Goal: Task Accomplishment & Management: Manage account settings

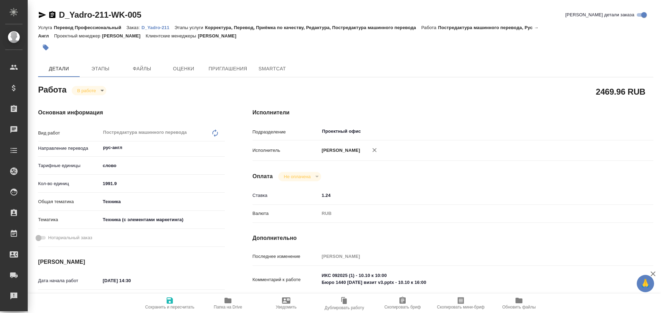
type textarea "x"
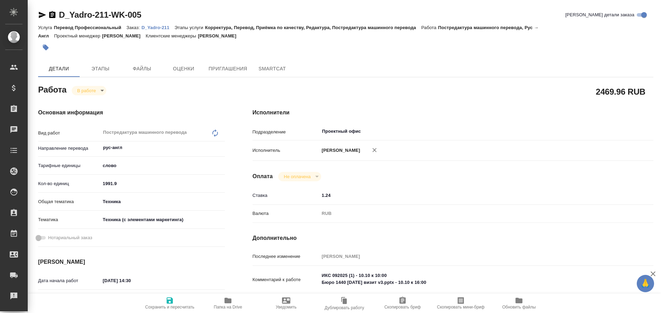
type textarea "x"
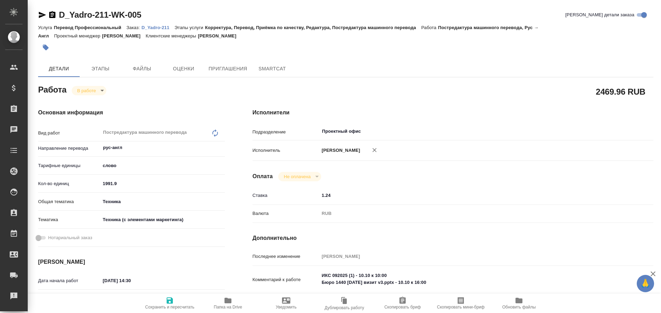
type textarea "x"
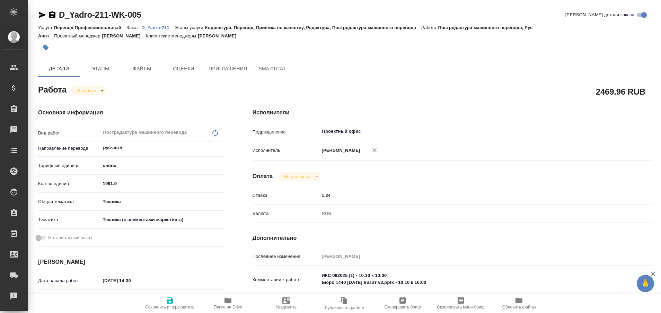
type textarea "x"
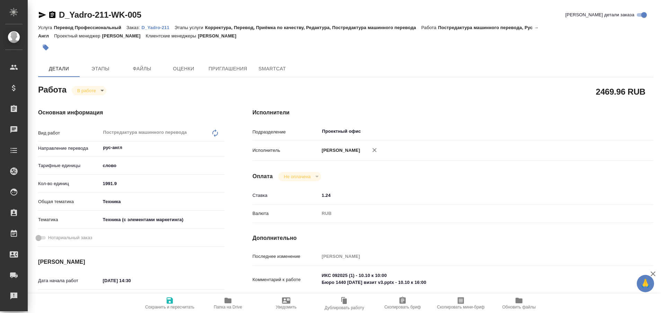
type textarea "x"
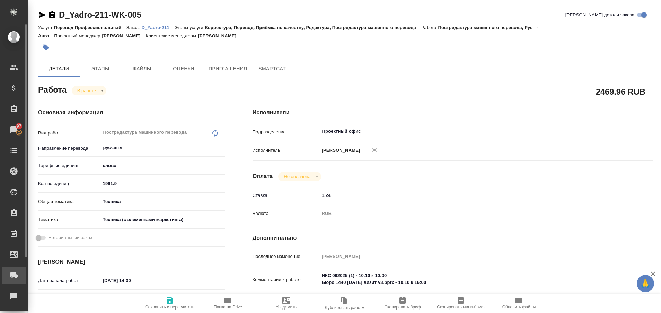
type textarea "x"
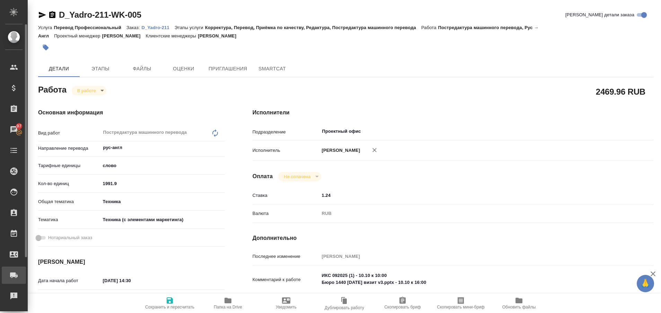
type textarea "x"
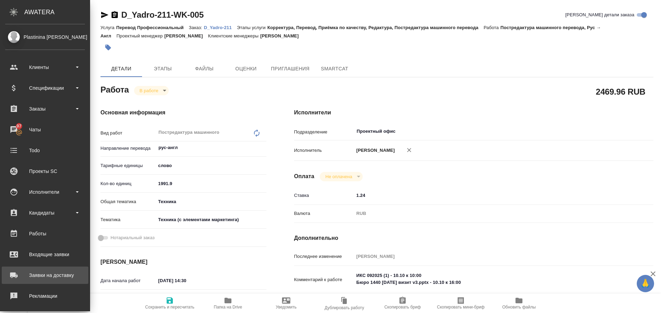
type textarea "x"
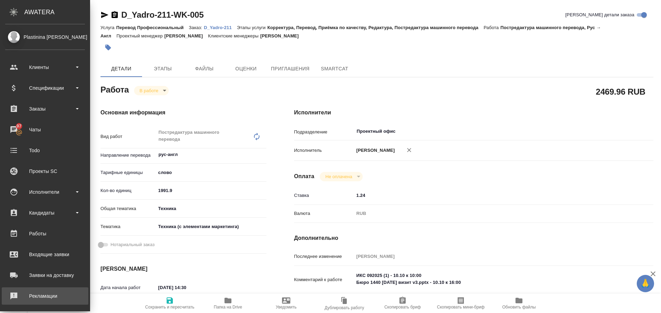
type textarea "x"
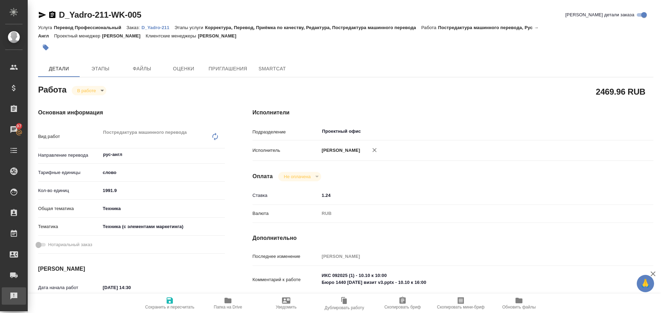
click at [13, 294] on div "Рекламации" at bounding box center [5, 296] width 17 height 10
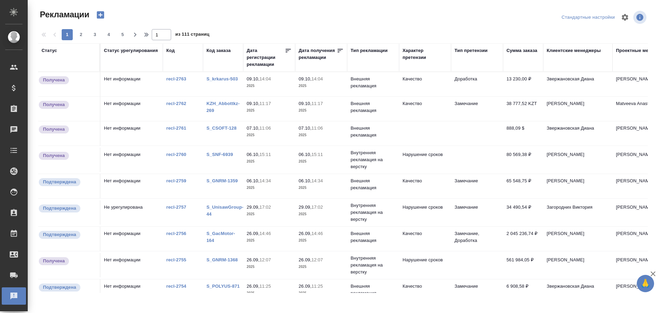
click at [223, 79] on link "S_krkarus-503" at bounding box center [222, 78] width 32 height 5
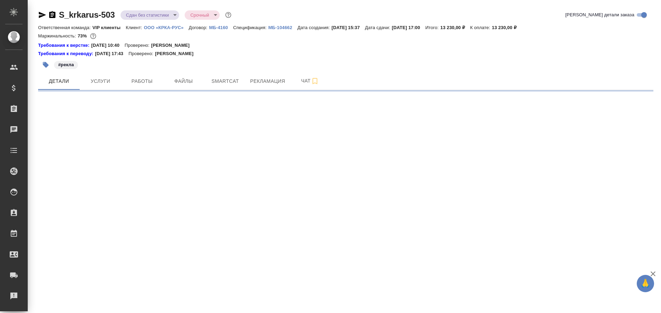
select select "RU"
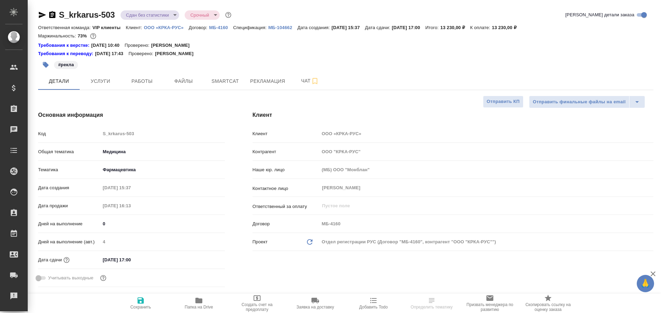
type textarea "x"
click at [145, 82] on span "Работы" at bounding box center [141, 81] width 33 height 9
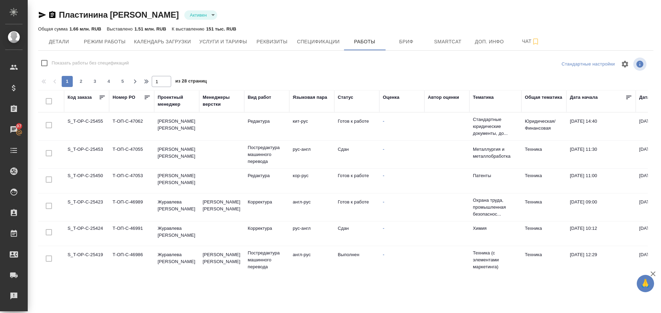
click at [97, 120] on td "S_T-OP-C-25455" at bounding box center [86, 126] width 45 height 24
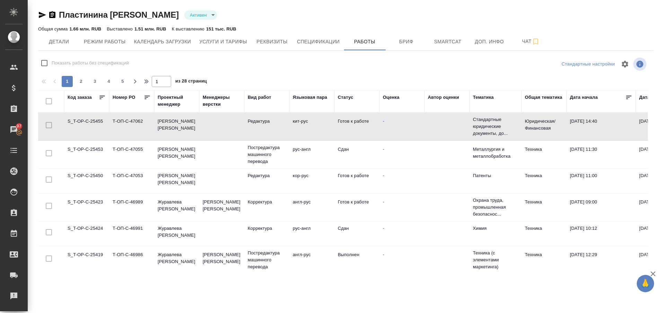
click at [97, 120] on td "S_T-OP-C-25455" at bounding box center [86, 126] width 45 height 24
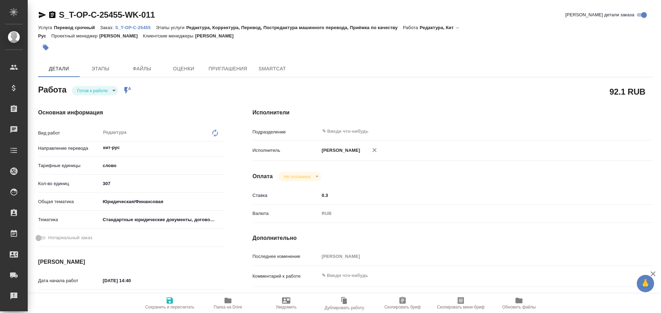
type textarea "x"
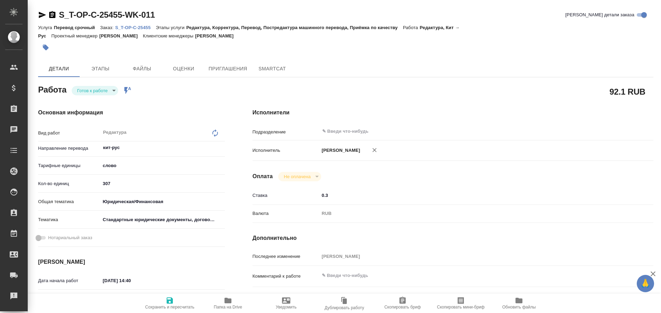
type textarea "x"
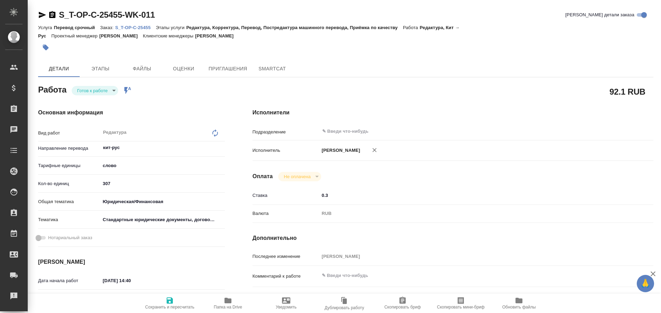
type textarea "x"
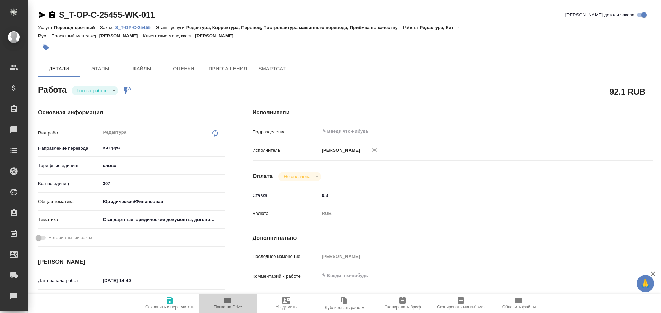
click at [228, 302] on icon "button" at bounding box center [227, 301] width 7 height 6
type textarea "x"
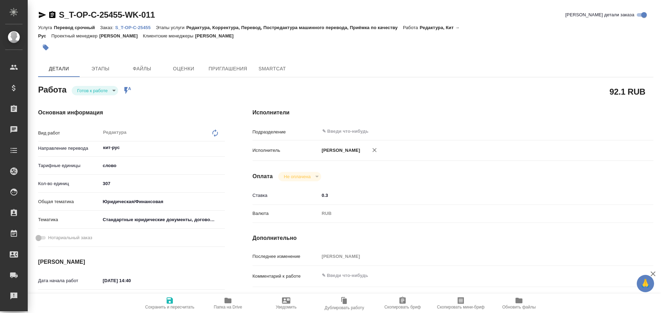
type textarea "x"
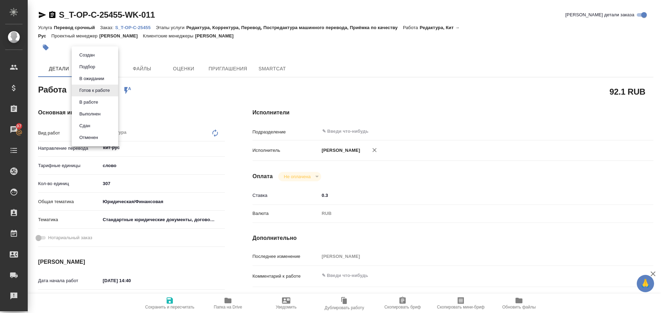
click at [113, 91] on body "🙏 .cls-1 fill:#fff; AWATERA Plastinina Anastasia Клиенты Спецификации Заказы 97…" at bounding box center [330, 156] width 661 height 313
click at [101, 113] on button "Выполнен" at bounding box center [89, 114] width 25 height 8
type textarea "x"
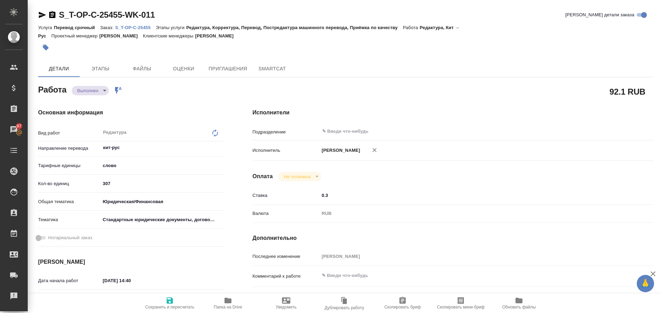
type textarea "x"
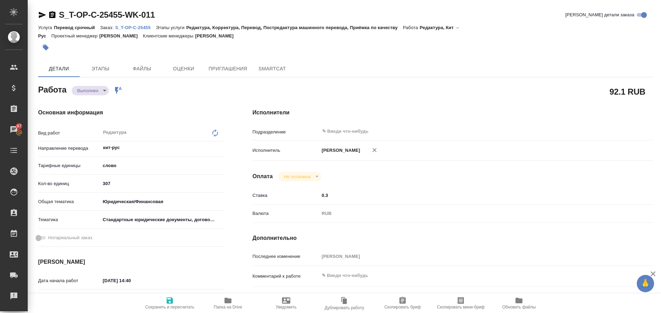
type textarea "x"
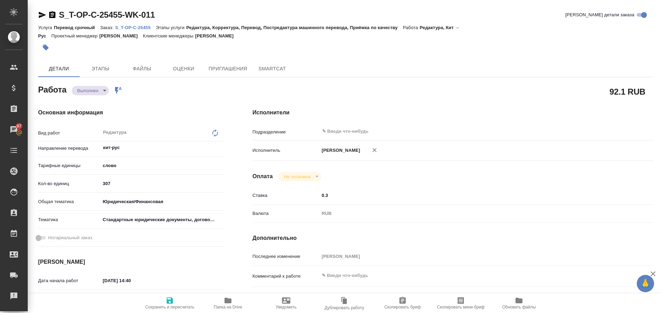
type textarea "x"
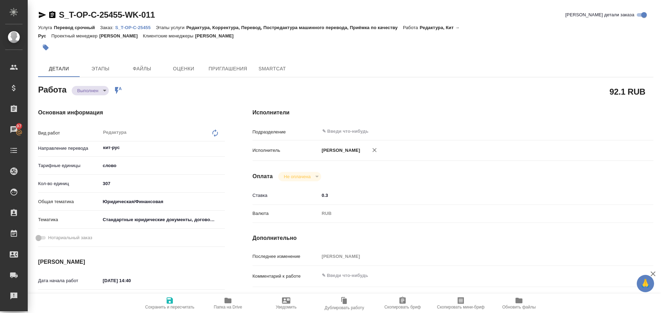
type textarea "x"
click at [145, 28] on p "S_T-OP-C-25455" at bounding box center [135, 27] width 41 height 5
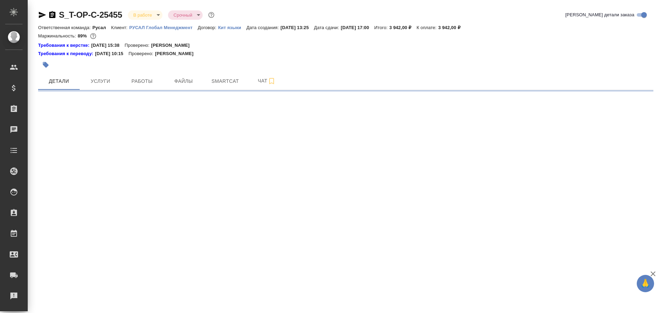
select select "RU"
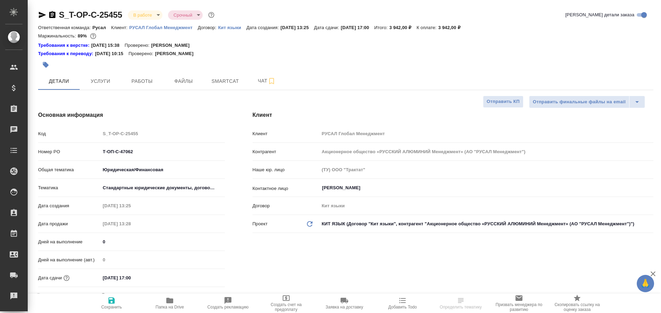
type textarea "x"
click at [136, 84] on span "Работы" at bounding box center [141, 81] width 33 height 9
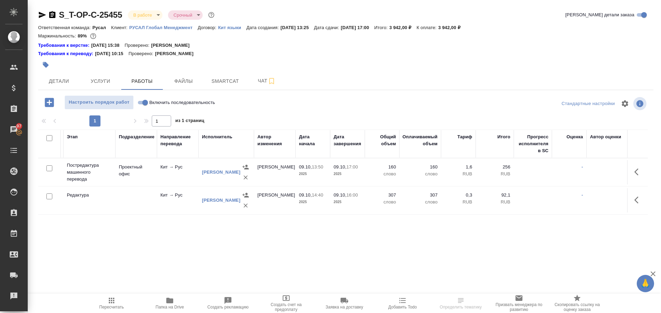
scroll to position [0, 203]
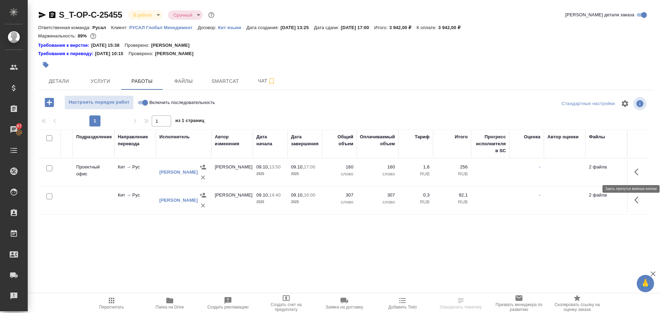
click at [635, 171] on icon "button" at bounding box center [636, 171] width 4 height 7
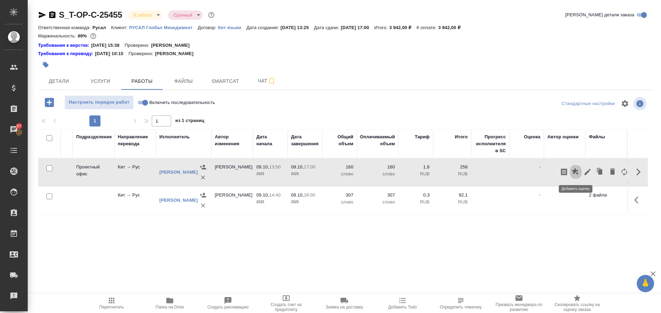
click at [575, 171] on icon "button" at bounding box center [575, 171] width 7 height 7
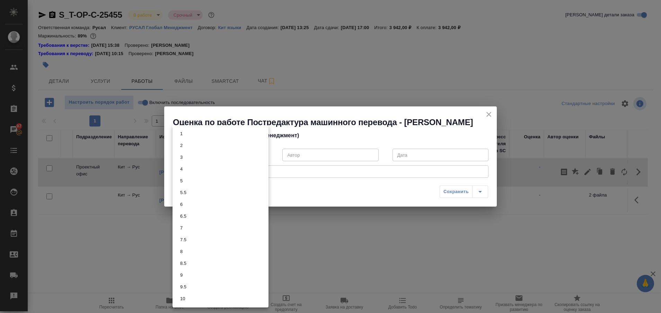
click at [265, 153] on body "🙏 .cls-1 fill:#fff; AWATERA Plastinina [PERSON_NAME] Спецификации Заказы 97 Чат…" at bounding box center [330, 156] width 661 height 313
click at [209, 264] on li "8.5" at bounding box center [220, 263] width 96 height 12
type input "8.5"
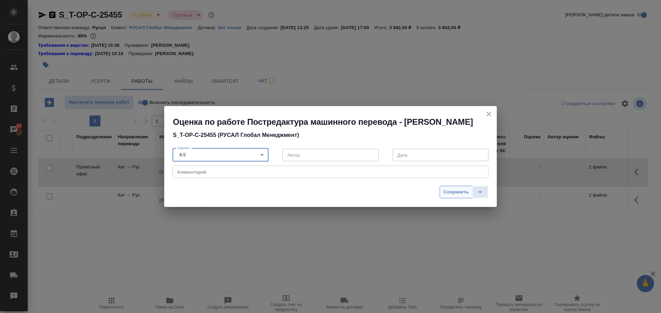
click at [442, 192] on button "Сохранить" at bounding box center [456, 192] width 33 height 12
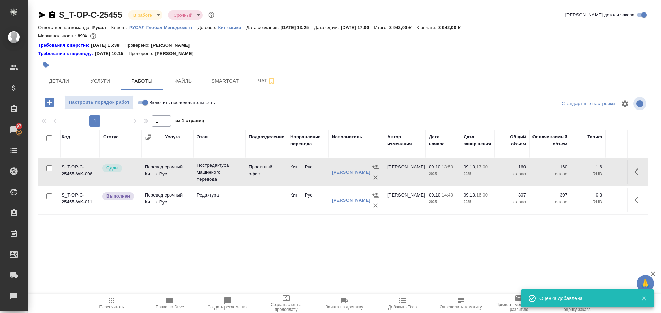
scroll to position [0, 0]
